Goal: Task Accomplishment & Management: Manage account settings

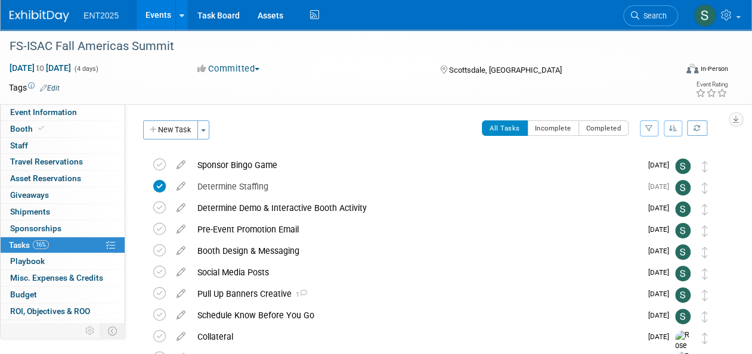
click at [169, 14] on link "Events" at bounding box center [159, 15] width 44 height 30
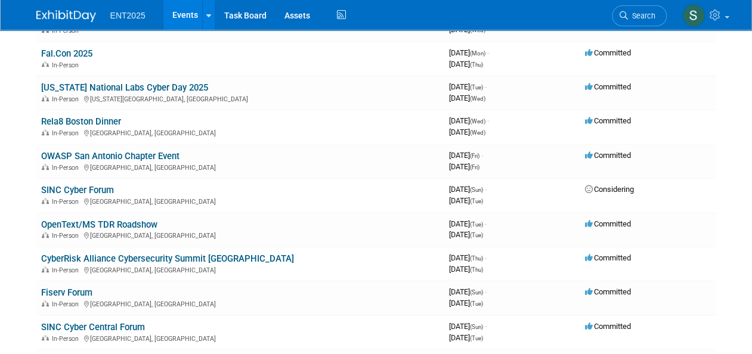
scroll to position [265, 0]
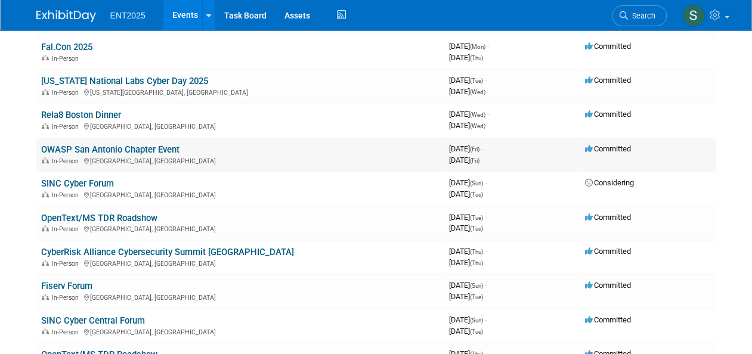
click at [132, 153] on link "OWASP San Antonio Chapter Event" at bounding box center [110, 149] width 138 height 11
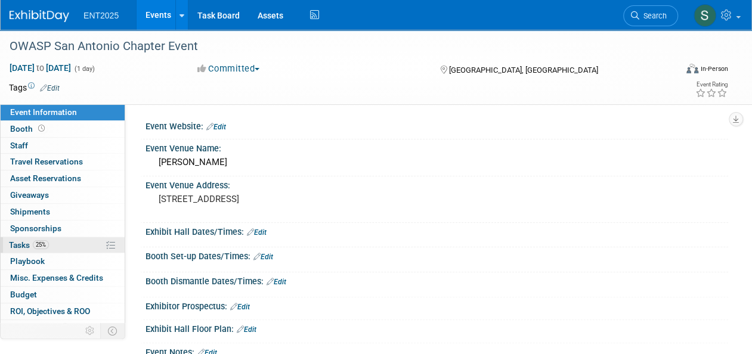
click at [21, 243] on span "Tasks 25%" at bounding box center [29, 245] width 40 height 10
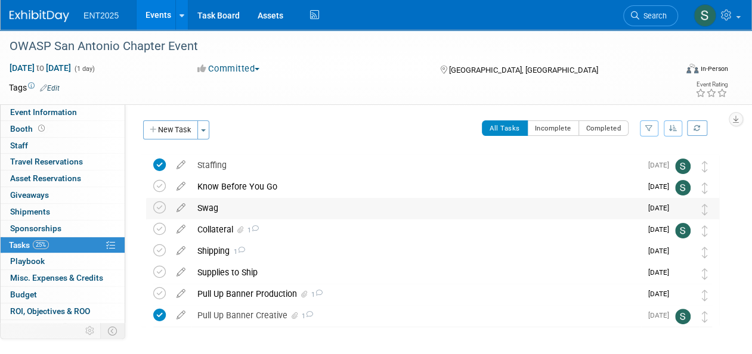
click at [212, 206] on div "Swag" at bounding box center [416, 208] width 450 height 20
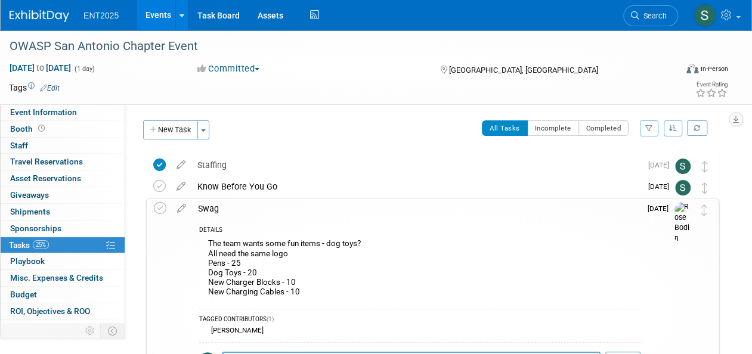
click at [183, 206] on icon at bounding box center [181, 206] width 21 height 15
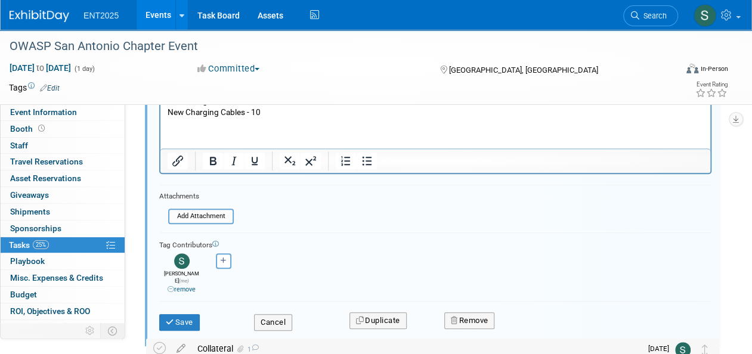
scroll to position [261, 0]
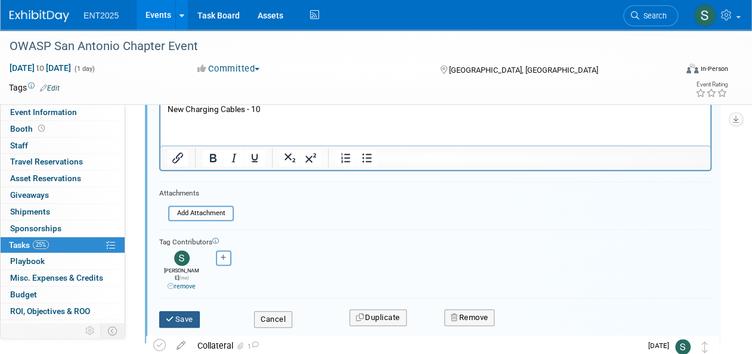
drag, startPoint x: 177, startPoint y: 309, endPoint x: 185, endPoint y: 311, distance: 8.5
click at [181, 311] on button "Save" at bounding box center [179, 319] width 41 height 17
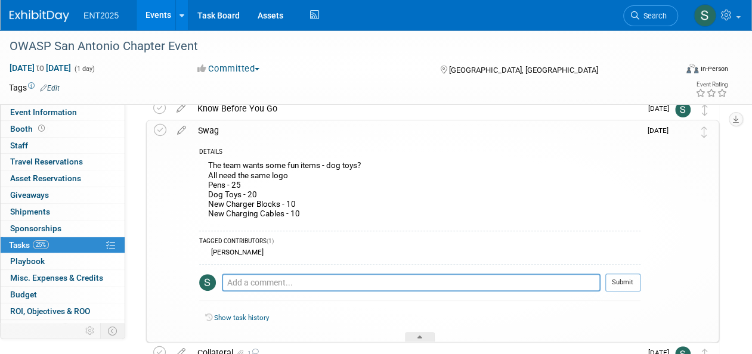
scroll to position [79, 0]
click at [206, 128] on div "Swag" at bounding box center [416, 130] width 449 height 20
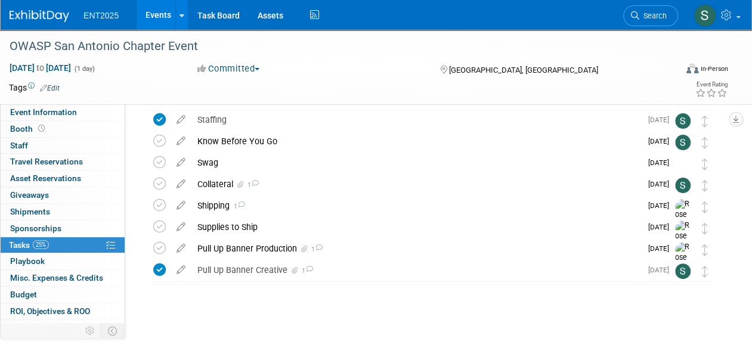
scroll to position [45, 0]
click at [212, 184] on div "Collateral 1" at bounding box center [416, 185] width 450 height 20
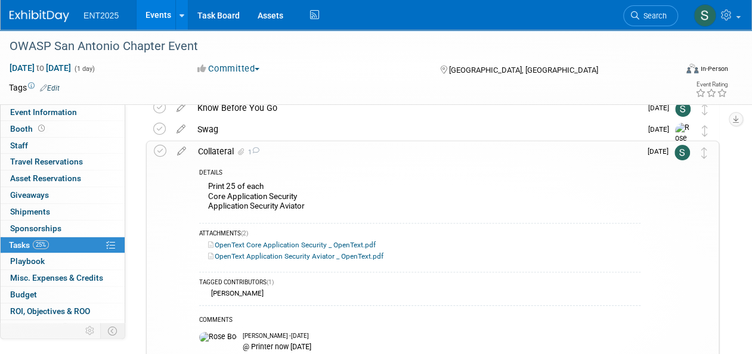
click at [320, 245] on link "OpenText Core Application Security _ OpenText.pdf" at bounding box center [292, 245] width 168 height 8
click at [313, 254] on link "OpenText Application Security Aviator _ OpenText.pdf" at bounding box center [295, 256] width 175 height 8
click at [214, 149] on div "Collateral 1" at bounding box center [416, 151] width 449 height 20
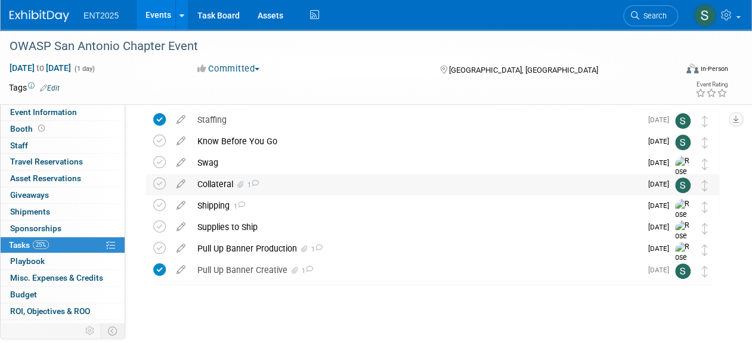
scroll to position [45, 0]
click at [153, 8] on link "Events" at bounding box center [159, 15] width 44 height 30
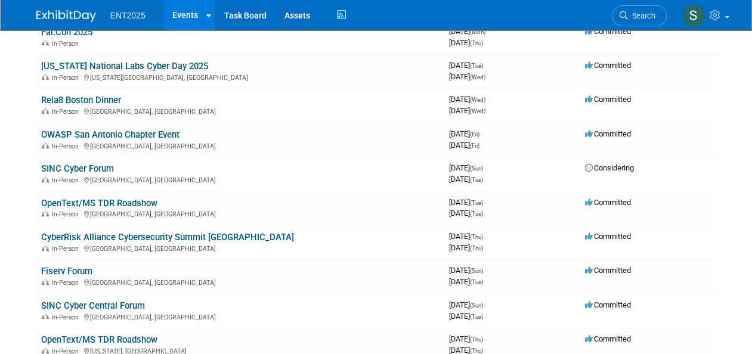
scroll to position [279, 0]
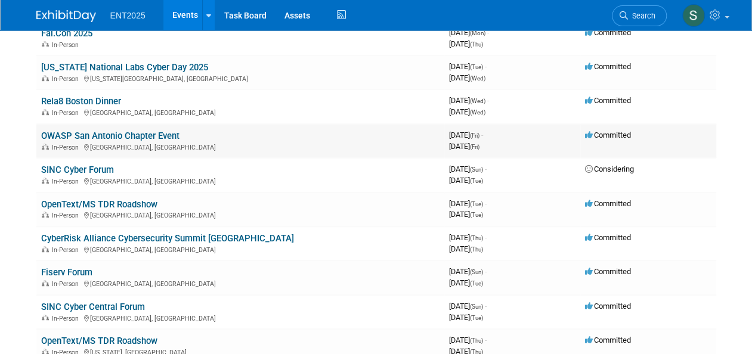
click at [131, 137] on link "OWASP San Antonio Chapter Event" at bounding box center [110, 136] width 138 height 11
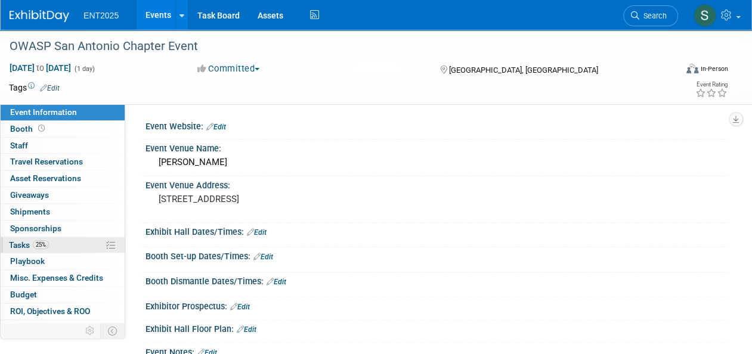
click at [28, 243] on span "Tasks 25%" at bounding box center [29, 245] width 40 height 10
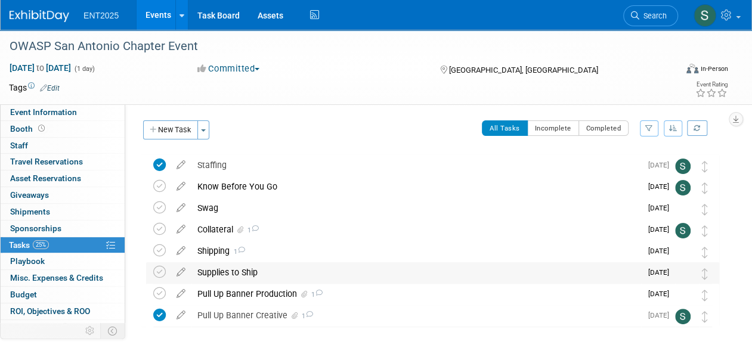
click at [233, 273] on div "Supplies to Ship" at bounding box center [416, 272] width 450 height 20
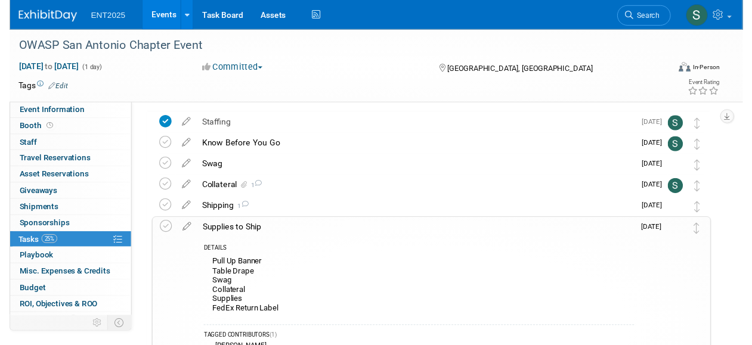
scroll to position [42, 0]
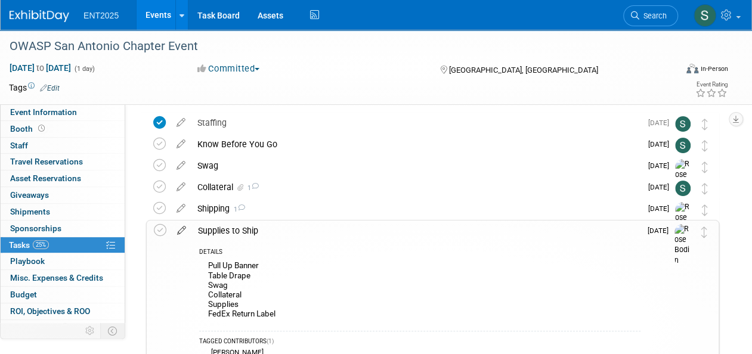
click at [178, 228] on icon at bounding box center [181, 228] width 21 height 15
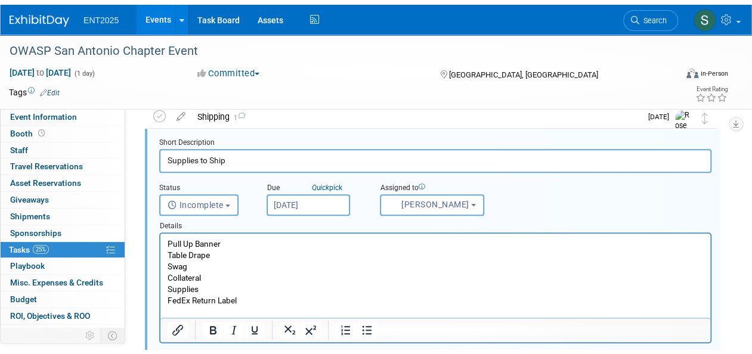
scroll to position [172, 0]
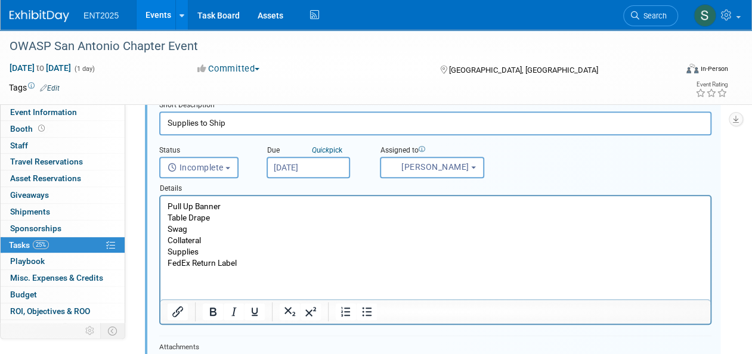
click at [205, 241] on p "Pull Up Banner Table Drape Swag Collateral Supplies FedEx Return Label" at bounding box center [436, 235] width 536 height 68
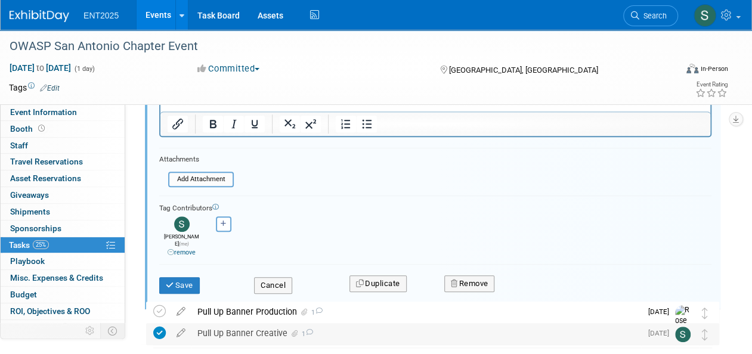
scroll to position [373, 0]
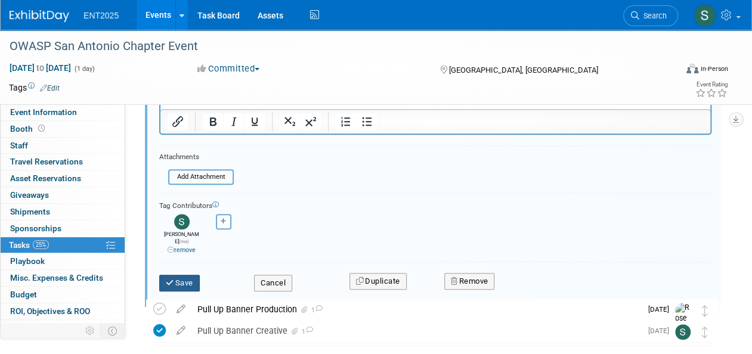
click at [181, 276] on button "Save" at bounding box center [179, 283] width 41 height 17
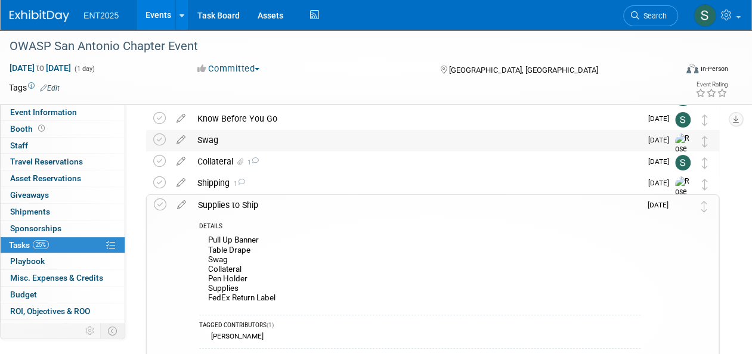
scroll to position [67, 0]
click at [215, 204] on div "Supplies to Ship" at bounding box center [416, 206] width 449 height 20
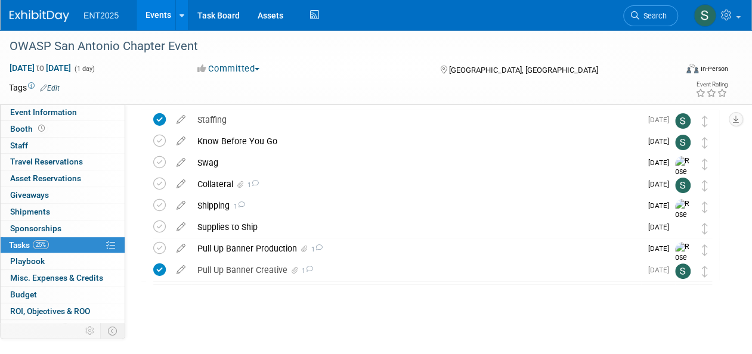
scroll to position [45, 0]
drag, startPoint x: 215, startPoint y: 204, endPoint x: 159, endPoint y: 14, distance: 197.8
click at [159, 14] on link "Events" at bounding box center [159, 15] width 44 height 30
